Goal: Task Accomplishment & Management: Use online tool/utility

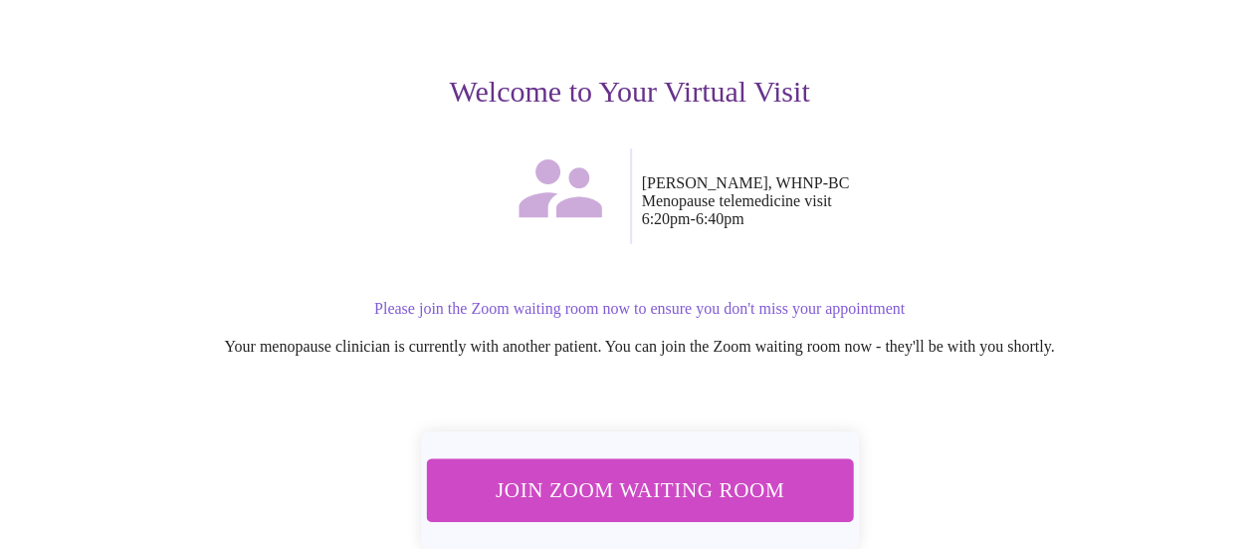
scroll to position [281, 0]
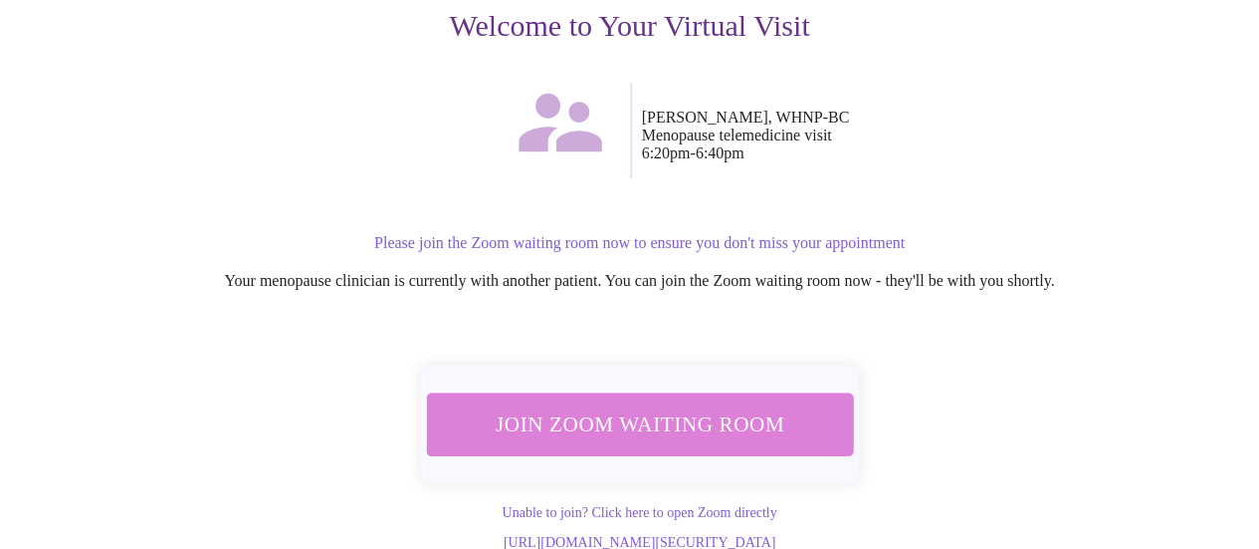
click at [665, 405] on span "Join Zoom Waiting Room" at bounding box center [639, 423] width 374 height 37
